Goal: Information Seeking & Learning: Learn about a topic

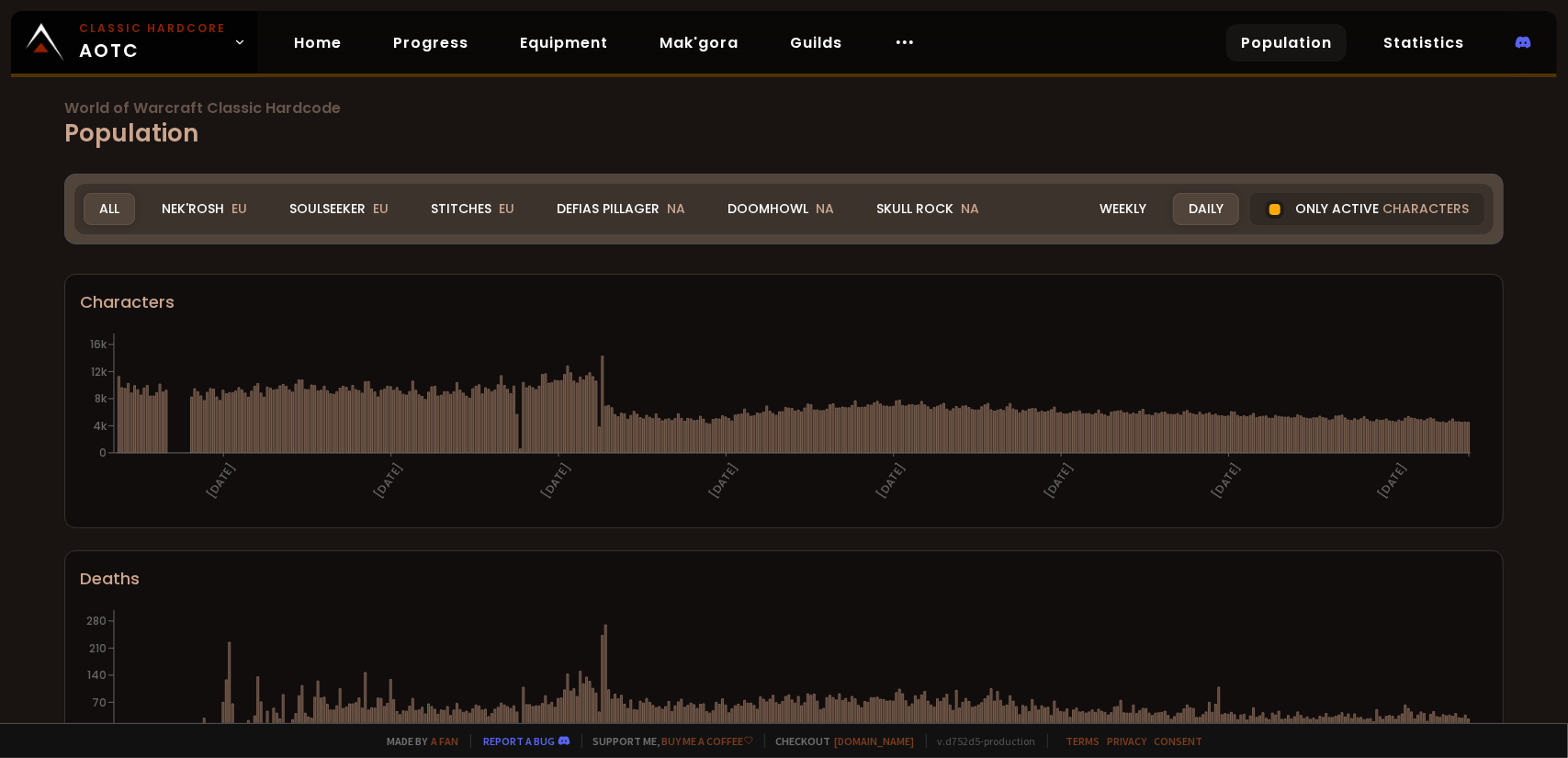
drag, startPoint x: 232, startPoint y: 214, endPoint x: 228, endPoint y: 363, distance: 149.1
click at [232, 214] on span "EU" at bounding box center [239, 208] width 16 height 18
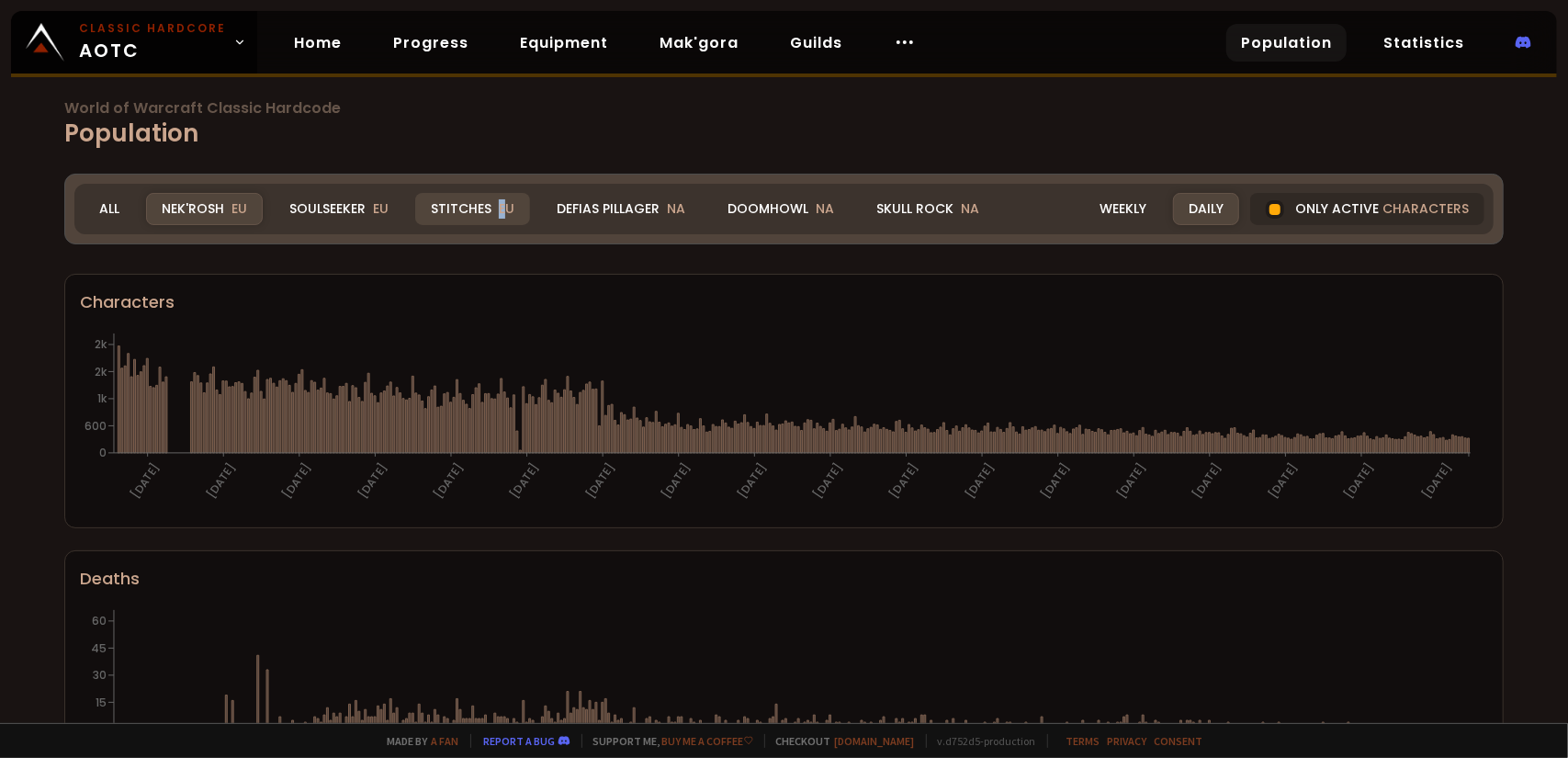
click at [498, 208] on span "EU" at bounding box center [506, 208] width 16 height 18
